Goal: Find specific page/section: Find specific page/section

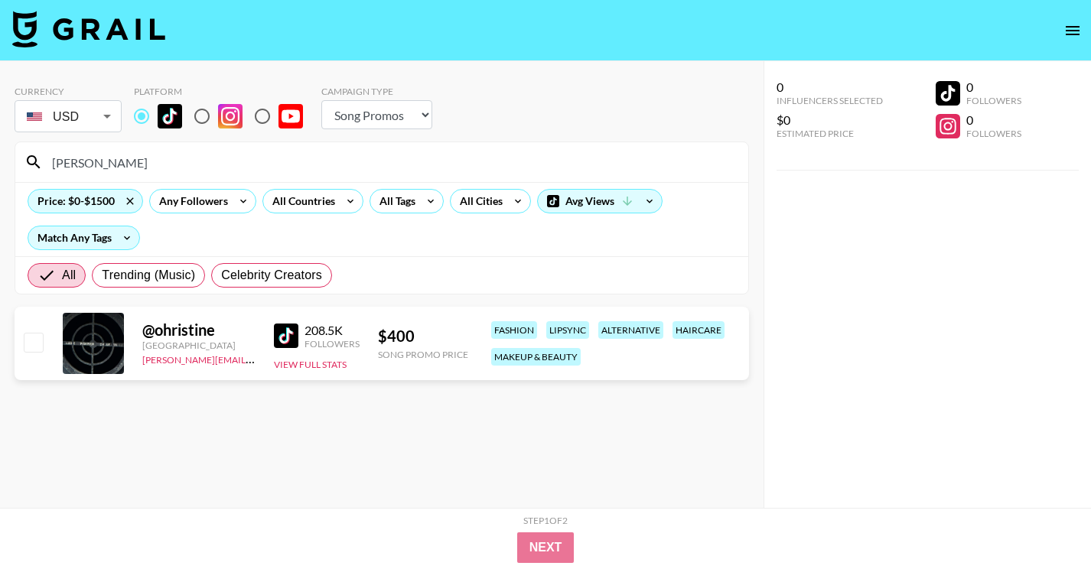
select select "Song"
click at [327, 160] on input "[PERSON_NAME]" at bounding box center [391, 162] width 696 height 24
paste input "tivona_srh"
type input "[PERSON_NAME] tivona_srh"
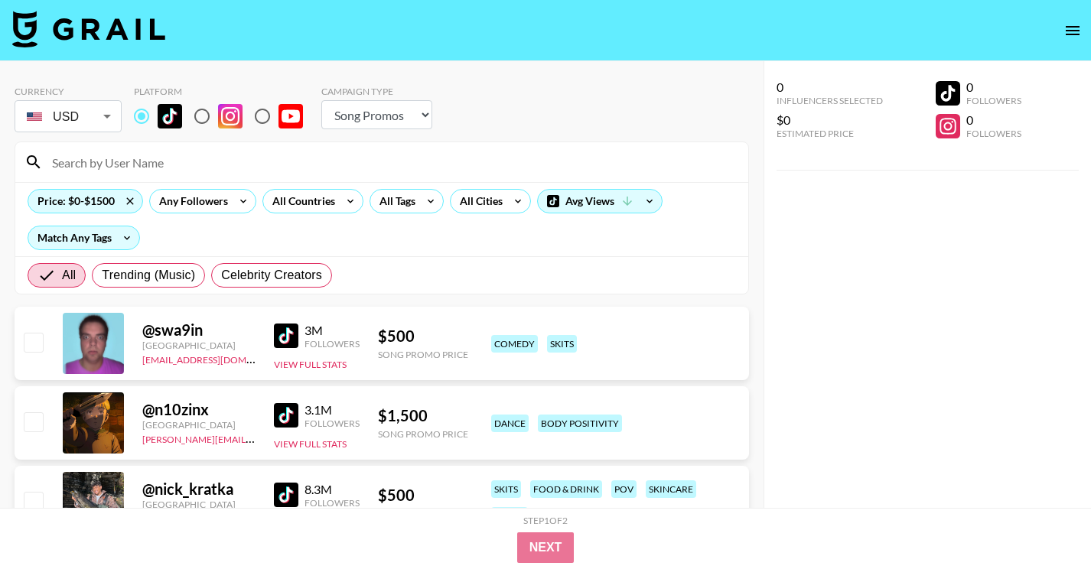
click at [256, 155] on input at bounding box center [391, 162] width 696 height 24
paste input "@[GEOGRAPHIC_DATA]"
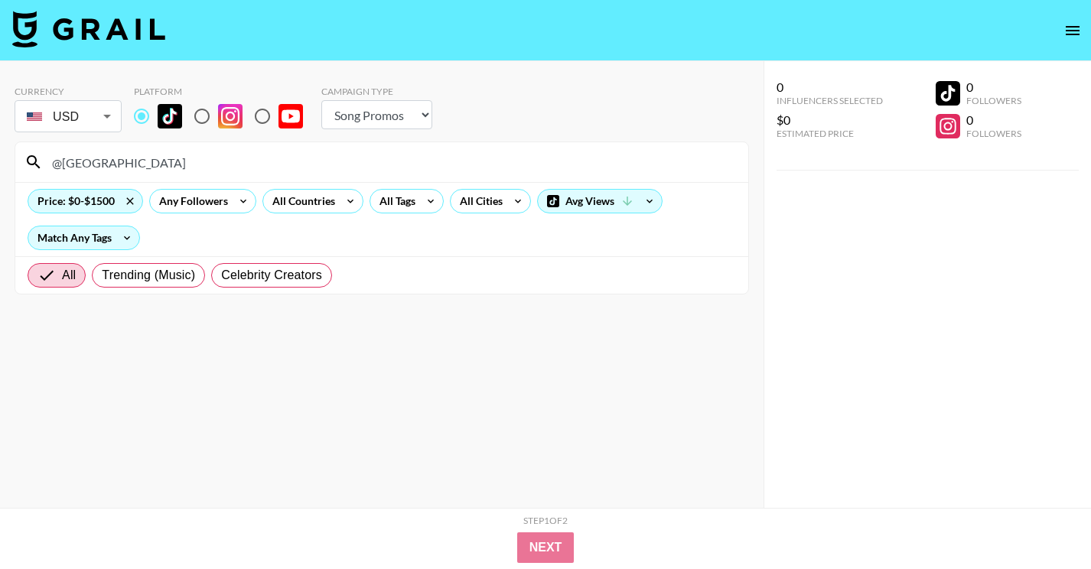
click at [363, 157] on input "@[GEOGRAPHIC_DATA]" at bounding box center [391, 162] width 696 height 24
paste input "sashamorpeth"
type input "@sashamorpeth"
